Goal: Book appointment/travel/reservation

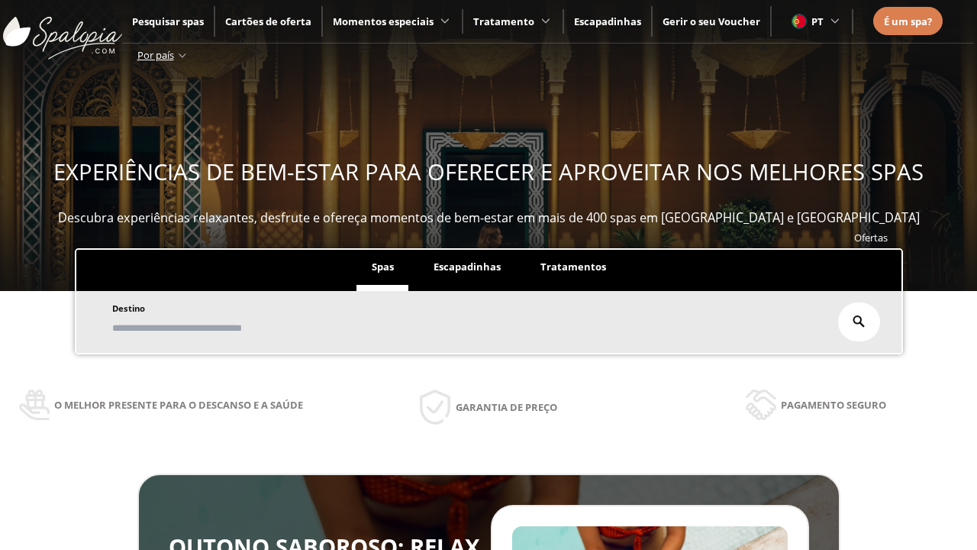
click at [467, 267] on span "Escapadinhas" at bounding box center [467, 267] width 67 height 14
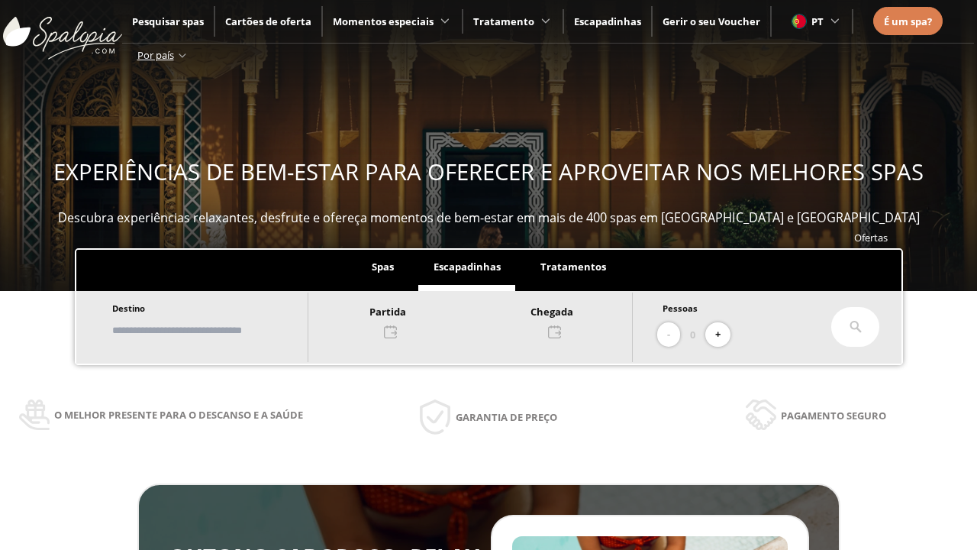
click at [215, 330] on input "text" at bounding box center [203, 330] width 190 height 27
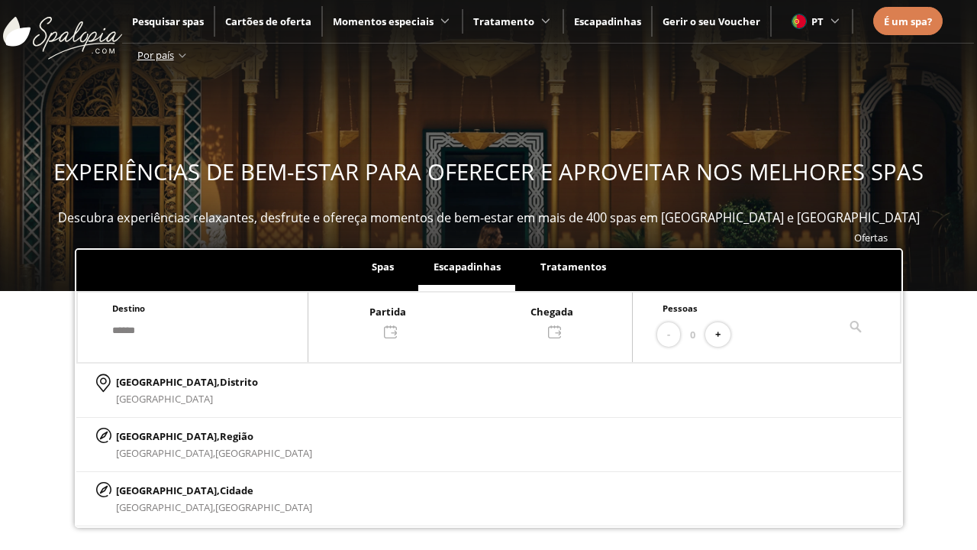
type input "******"
click at [153, 489] on p "[GEOGRAPHIC_DATA], Cidade" at bounding box center [214, 490] width 196 height 17
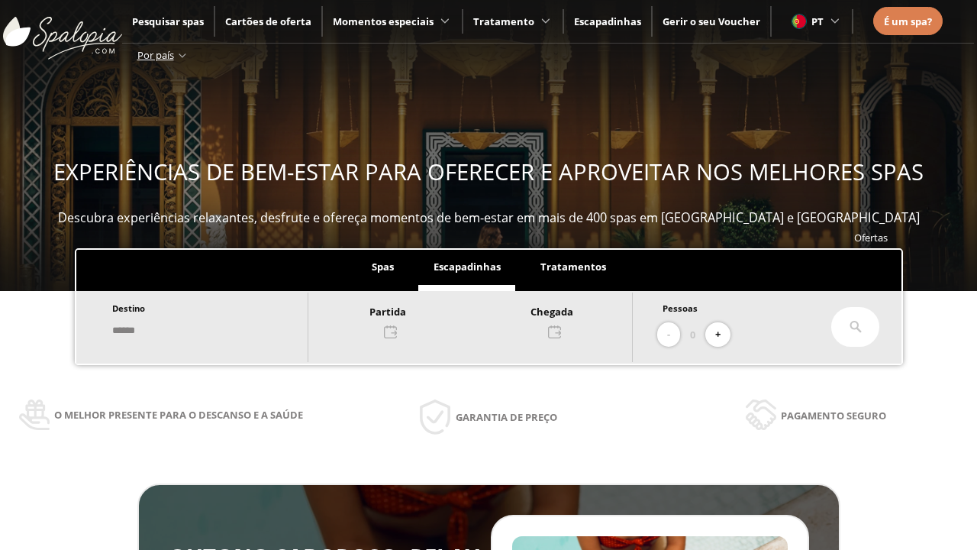
click at [486, 320] on div at bounding box center [470, 320] width 324 height 37
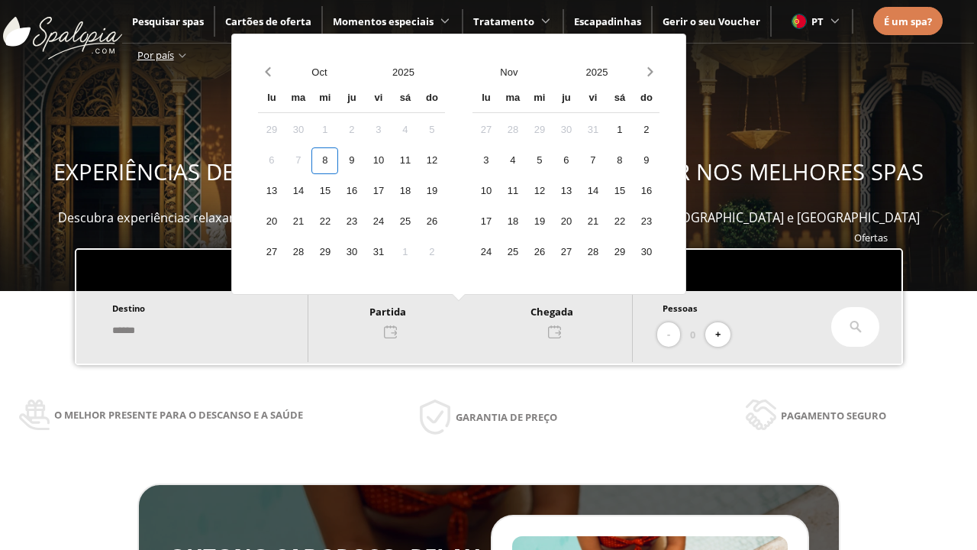
click at [392, 160] on div "10" at bounding box center [378, 160] width 27 height 27
click at [418, 160] on div "11" at bounding box center [405, 160] width 27 height 27
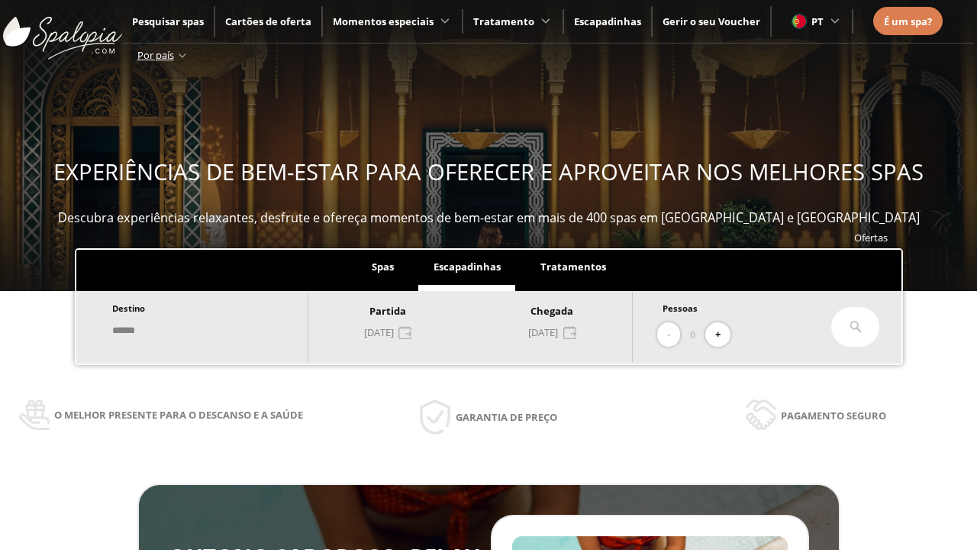
click at [723, 334] on button "+" at bounding box center [718, 334] width 25 height 25
click at [856, 327] on icon at bounding box center [856, 327] width 12 height 12
